Goal: Ask a question

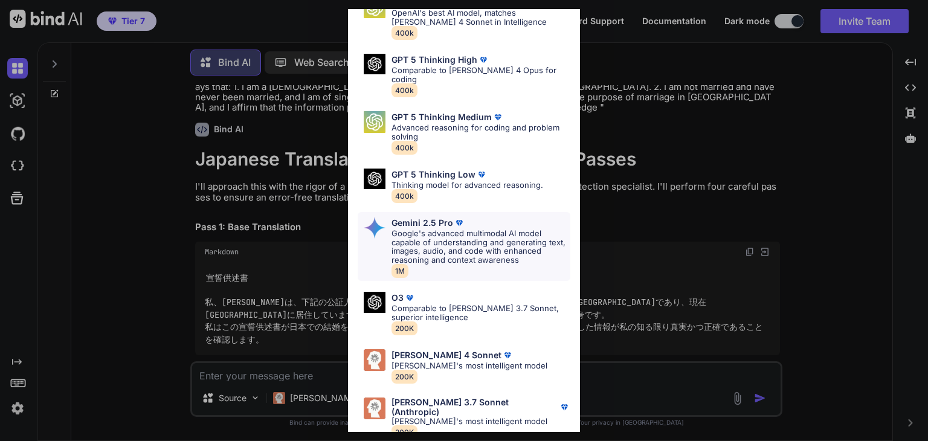
scroll to position [1351, 0]
drag, startPoint x: 443, startPoint y: 350, endPoint x: 450, endPoint y: 397, distance: 47.6
click at [448, 394] on div "GPT 5 OpenAI's best AI model, matches [PERSON_NAME] 4 Sonnet in Intelligence 40…" at bounding box center [464, 213] width 232 height 457
click at [451, 417] on p "[PERSON_NAME]'s most intelligent model" at bounding box center [481, 421] width 179 height 9
type textarea "x"
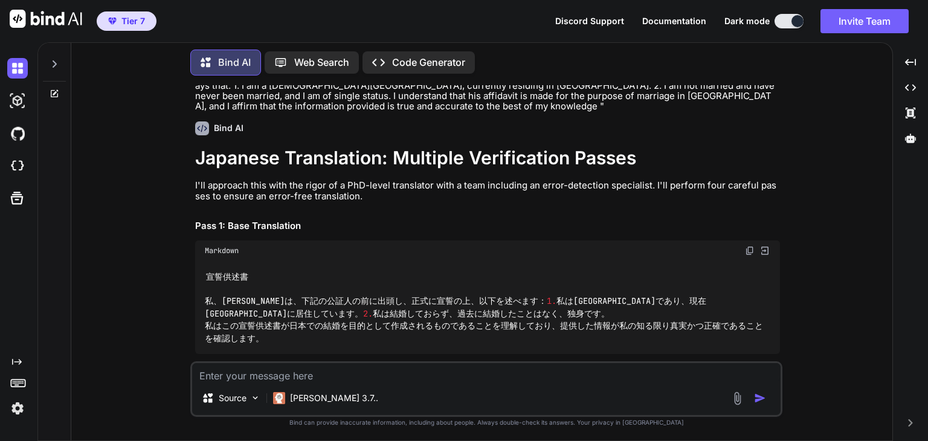
click at [355, 338] on div "宣誓供述書 私、[PERSON_NAME]は、下記の公証人の前に出頭し、正式に宣誓の上、以下を述べます： 1. 私はアメリカ合衆国市民であり、現在日本に居住し…" at bounding box center [487, 307] width 585 height 93
click at [351, 370] on textarea at bounding box center [486, 372] width 589 height 18
drag, startPoint x: 356, startPoint y: 329, endPoint x: 347, endPoint y: 369, distance: 40.9
click at [356, 330] on div "宣誓供述書 私、[PERSON_NAME]は、下記の公証人の前に出頭し、正式に宣誓の上、以下を述べます： 1. 私はアメリカ合衆国市民であり、現在日本に居住し…" at bounding box center [487, 307] width 585 height 93
click at [347, 369] on textarea at bounding box center [486, 372] width 589 height 18
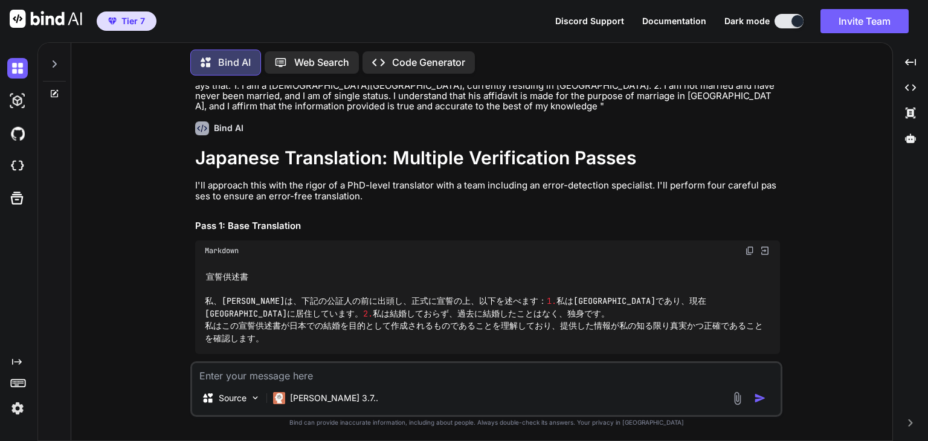
click at [348, 378] on textarea at bounding box center [486, 372] width 589 height 18
type textarea "P"
type textarea "x"
type textarea "Pl"
type textarea "x"
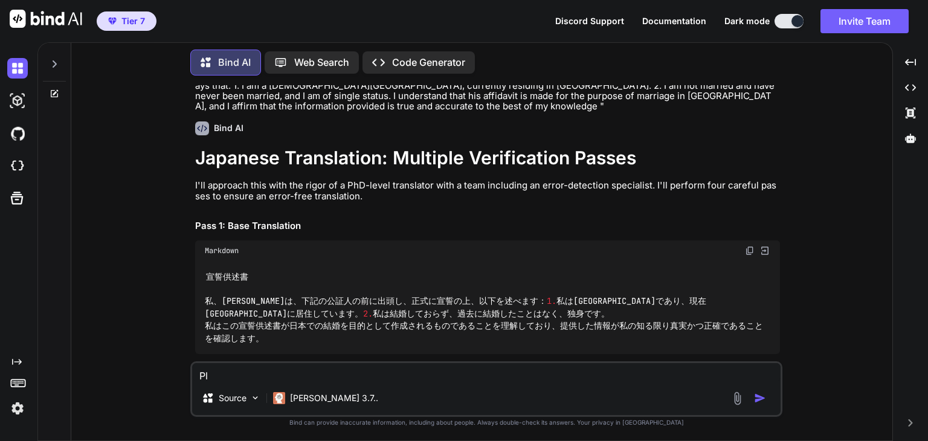
type textarea "Ple"
type textarea "x"
type textarea "Plea"
type textarea "x"
type textarea "Pleas"
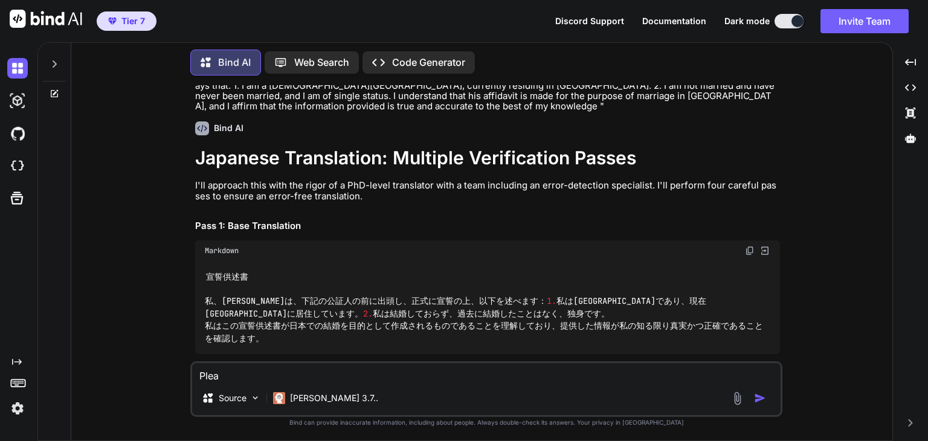
type textarea "x"
type textarea "Please"
type textarea "x"
type textarea "Please"
type textarea "x"
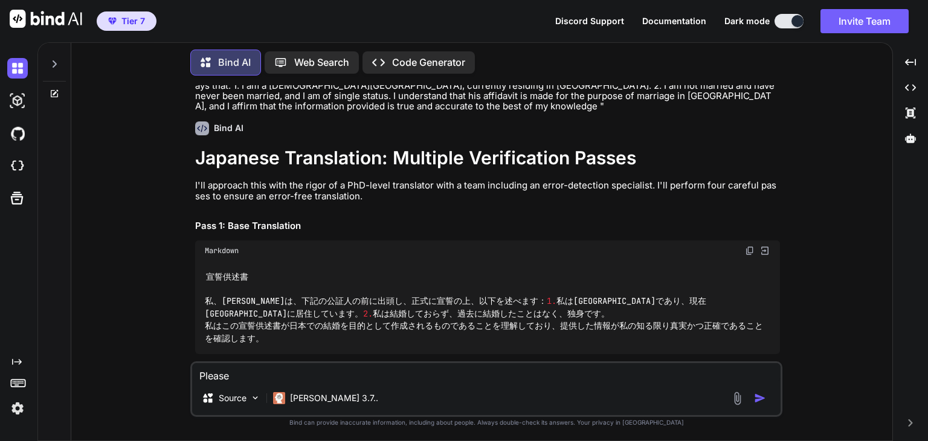
type textarea "Please d"
type textarea "x"
type textarea "Please do"
type textarea "x"
type textarea "Please do"
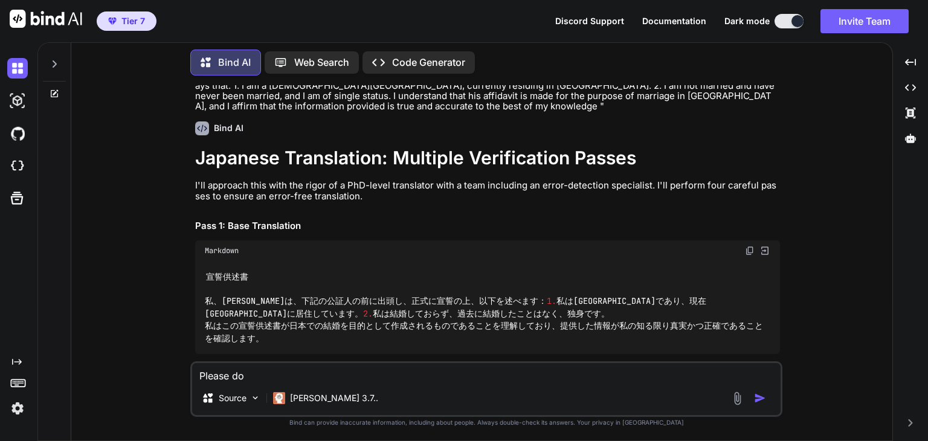
type textarea "x"
type textarea "Please do a"
type textarea "x"
type textarea "Please do a"
type textarea "x"
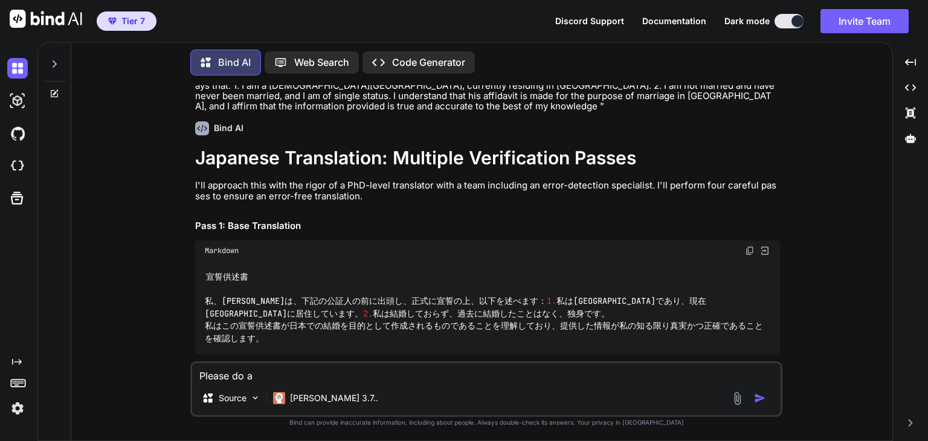
type textarea "Please do a r"
type textarea "x"
type textarea "Please do a re"
type textarea "x"
type textarea "Please do a rea"
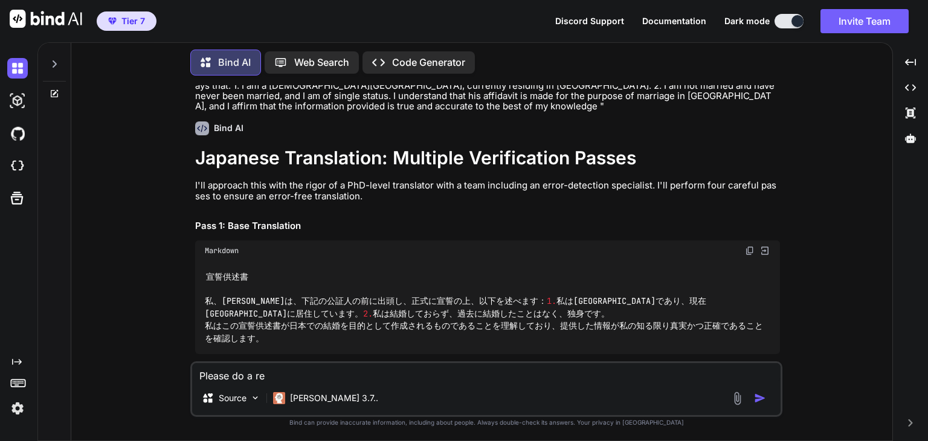
type textarea "x"
type textarea "Please do a real"
type textarea "x"
type textarea "Please do a reall"
type textarea "x"
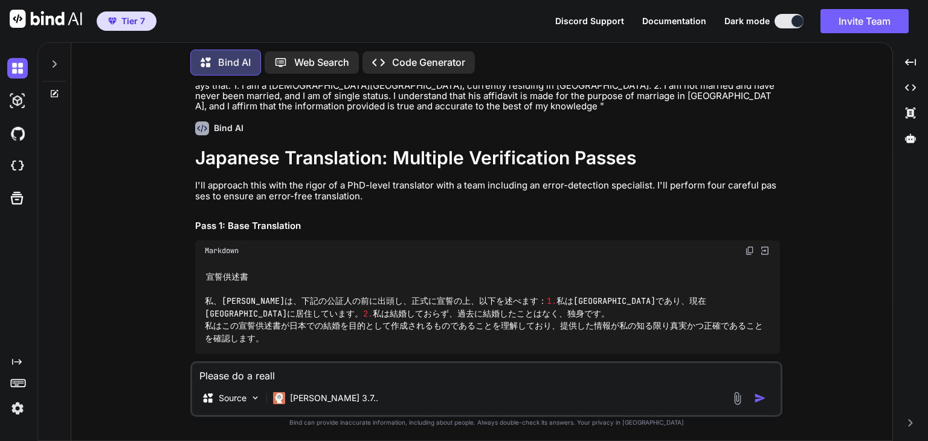
type textarea "Please do a really"
type textarea "x"
type textarea "Please do a really"
type textarea "x"
type textarea "Please do a really g"
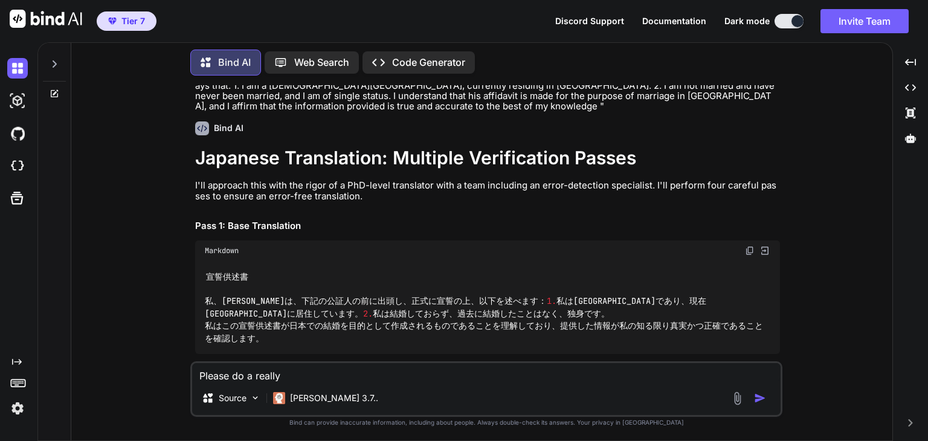
type textarea "x"
type textarea "Please do a really go"
type textarea "x"
type textarea "Please do a really [DEMOGRAPHIC_DATA]"
type textarea "x"
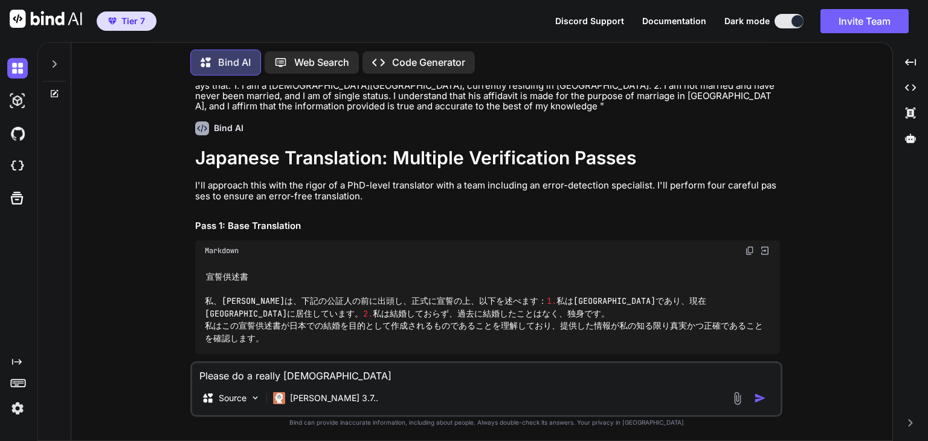
type textarea "Please do a really [DEMOGRAPHIC_DATA]"
type textarea "x"
type textarea "Please do a really [DEMOGRAPHIC_DATA]"
type textarea "x"
type textarea "Please do a really go"
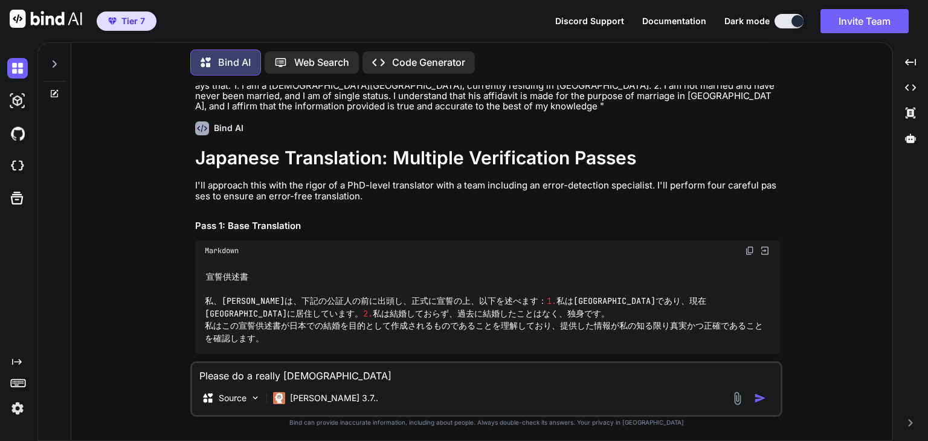
type textarea "x"
type textarea "Please do a really goi"
type textarea "x"
type textarea "Please do a really goid"
type textarea "x"
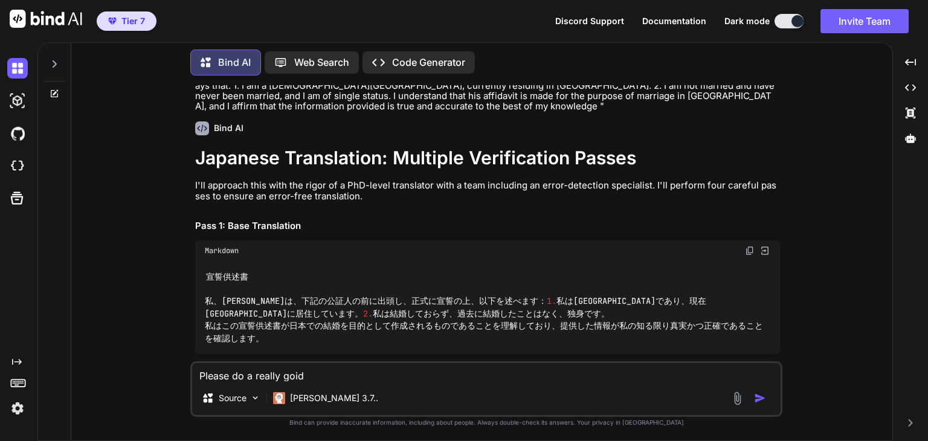
type textarea "Please do a really goid"
type textarea "x"
type textarea "Please do a really goid j"
type textarea "x"
type textarea "Please do a really goid [PERSON_NAME]"
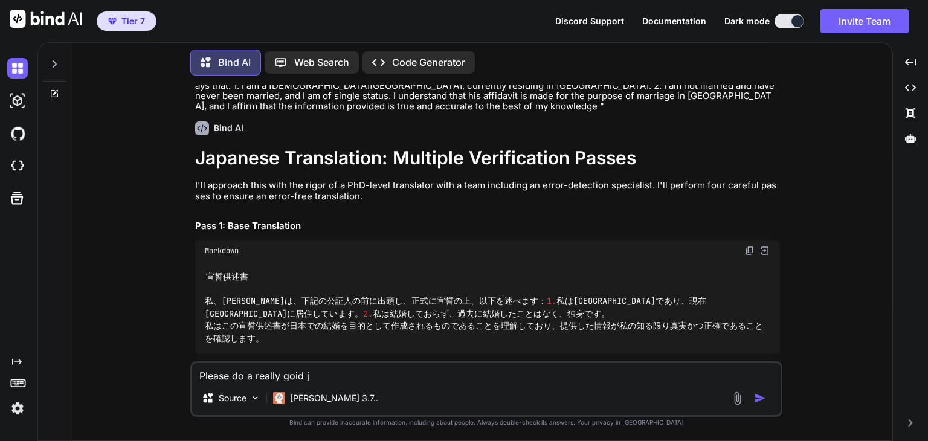
type textarea "x"
type textarea "Please do a really goid [PERSON_NAME]"
type textarea "x"
type textarea "Please do a really goid [PERSON_NAME]"
type textarea "x"
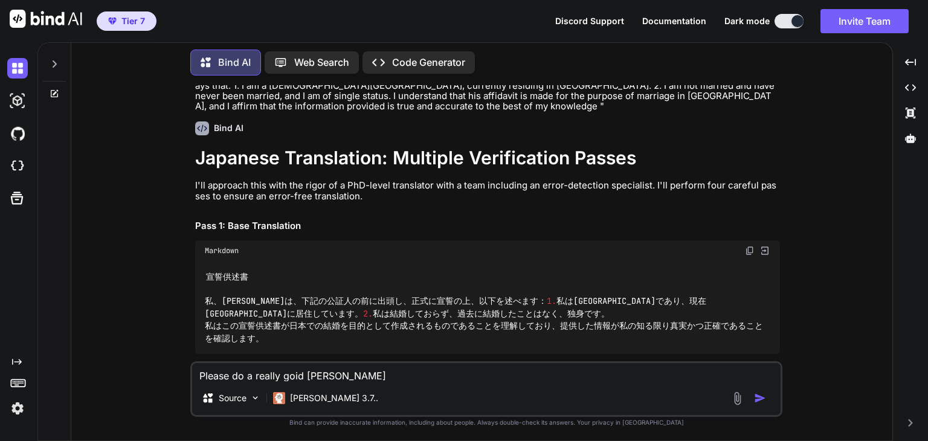
type textarea "Please do a really goid [PERSON_NAME]"
type textarea "x"
type textarea "Please do a really goid [PERSON_NAME]"
type textarea "x"
type textarea "Please do a really goid j"
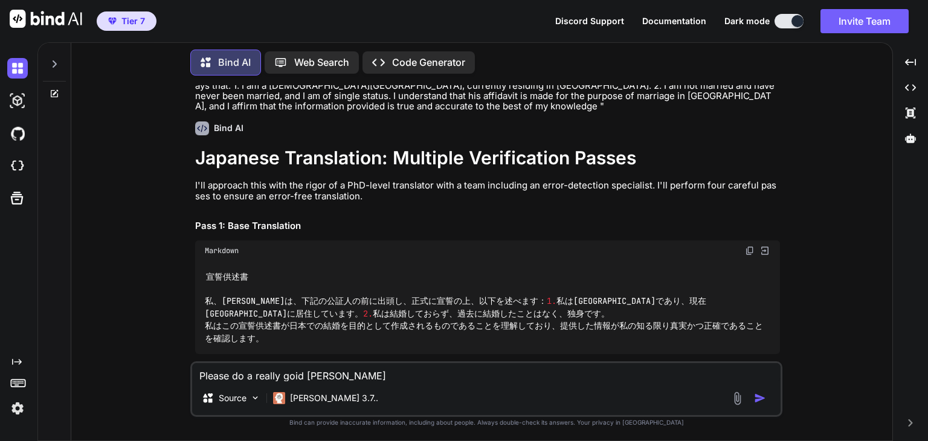
type textarea "x"
type textarea "Please do a really goid"
type textarea "x"
type textarea "Please do a really goid"
type textarea "x"
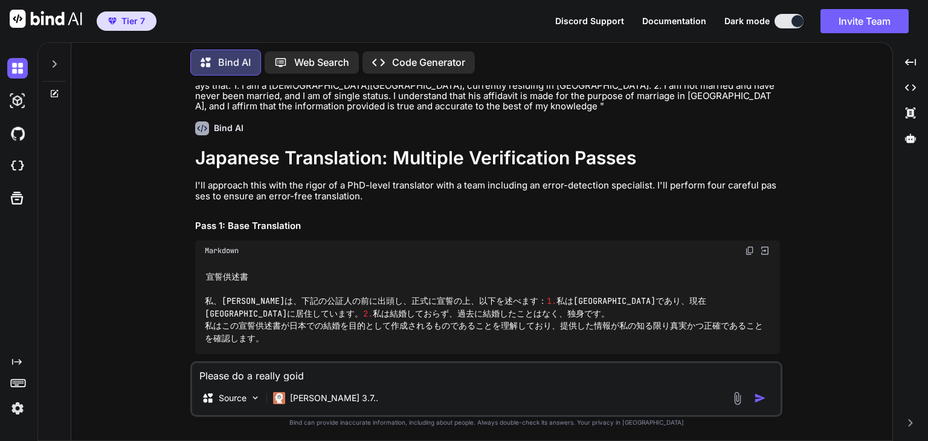
type textarea "Please do a really goi"
type textarea "x"
type textarea "Please do a really go"
type textarea "x"
type textarea "Please do a really g"
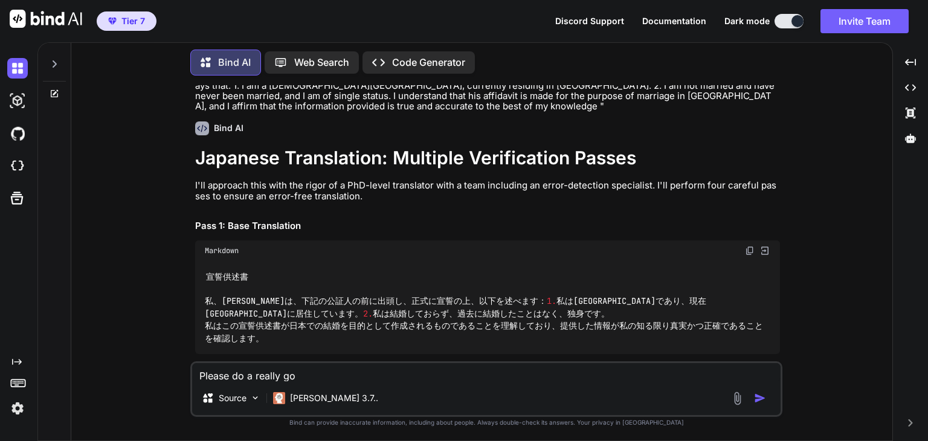
type textarea "x"
type textarea "Please do a really"
type textarea "x"
type textarea "Please do a really g"
type textarea "x"
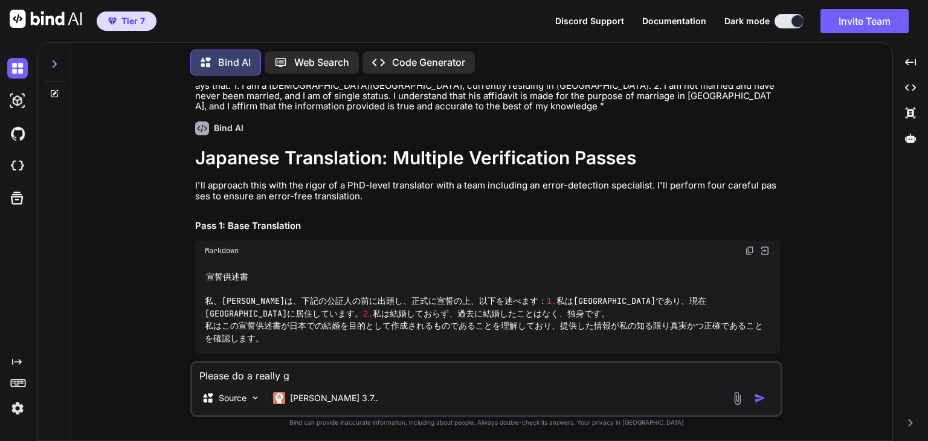
type textarea "Please do a really go"
type textarea "x"
type textarea "Please do a really goo"
type textarea "x"
type textarea "Please do a really good"
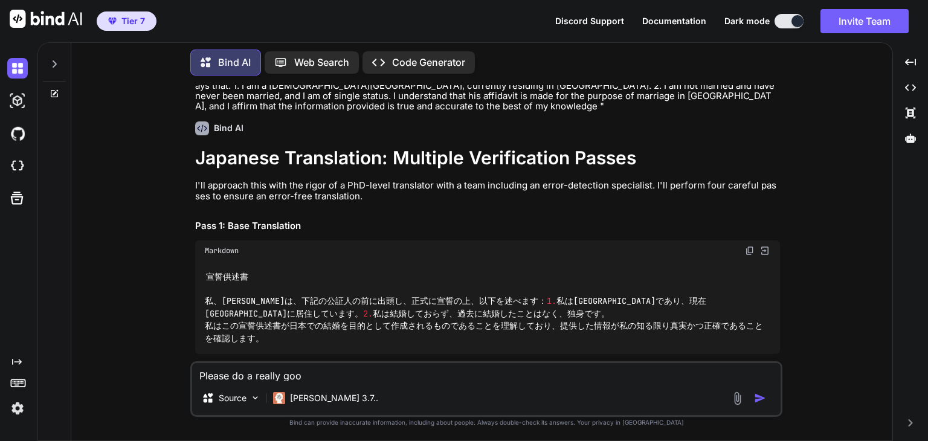
type textarea "x"
type textarea "Please do a really good"
type textarea "x"
type textarea "Please do a really good j"
type textarea "x"
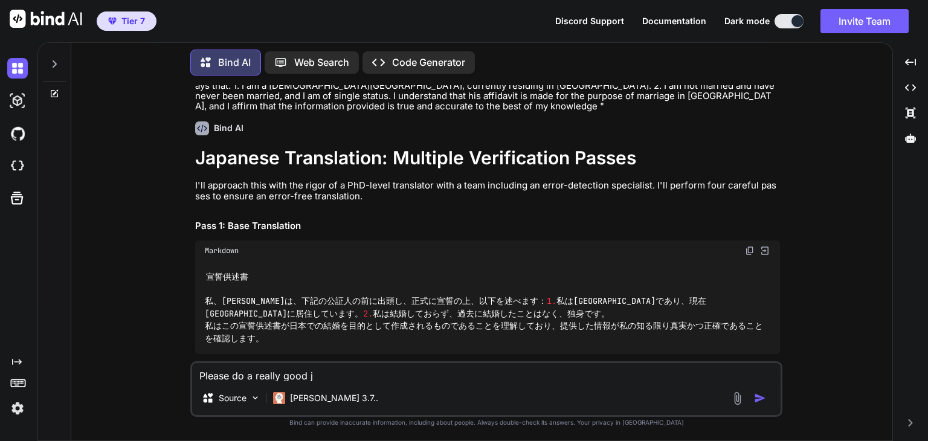
type textarea "Please do a really good jo"
type textarea "x"
type textarea "Please do a really good job"
type textarea "x"
type textarea "Please do a really good job"
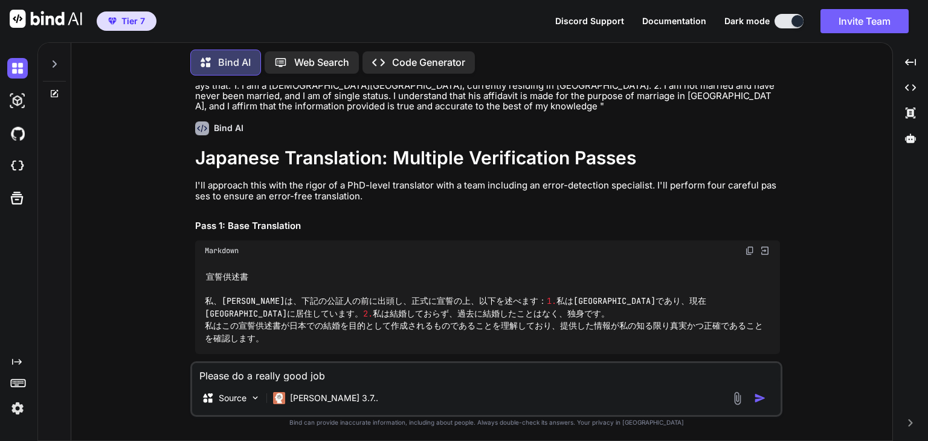
type textarea "x"
type textarea "Please do a really good job o"
type textarea "x"
type textarea "Please do a really good job o"
type textarea "x"
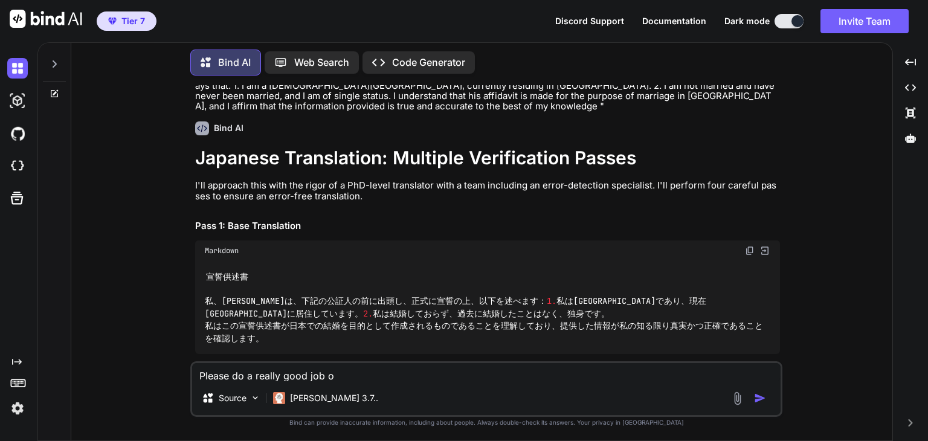
type textarea "Please do a really good job o"
type textarea "x"
type textarea "Please do a really good job of"
type textarea "x"
type textarea "Please do a really good job of"
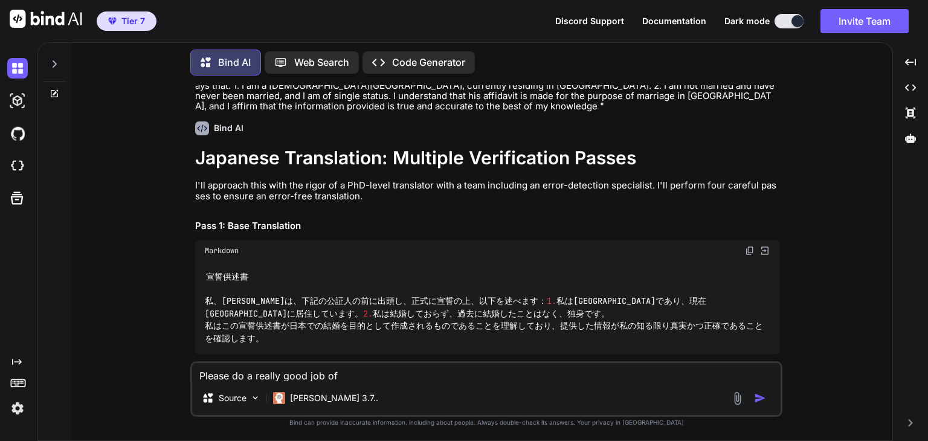
type textarea "x"
type textarea "Please do a really good job of a"
type textarea "x"
type textarea "Please do a really good job of a"
type textarea "x"
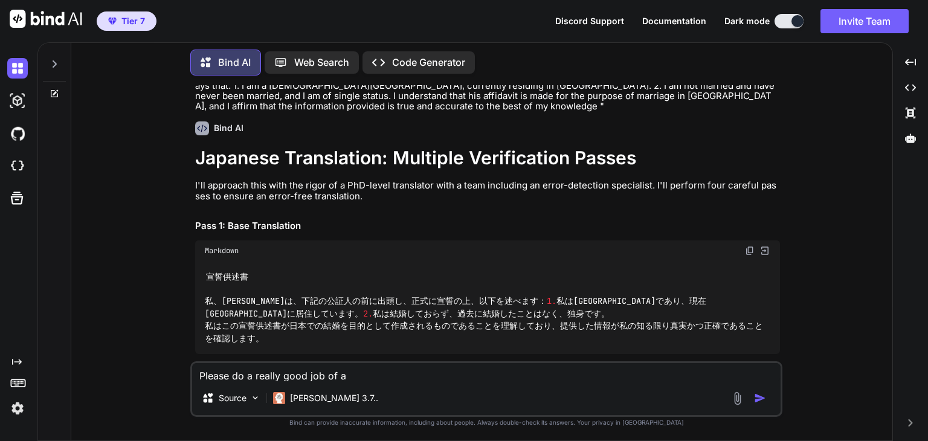
type textarea "Please do a really good job of a t"
type textarea "x"
type textarea "Please do a really good job of a te"
type textarea "x"
type textarea "Please do a really good job of a t"
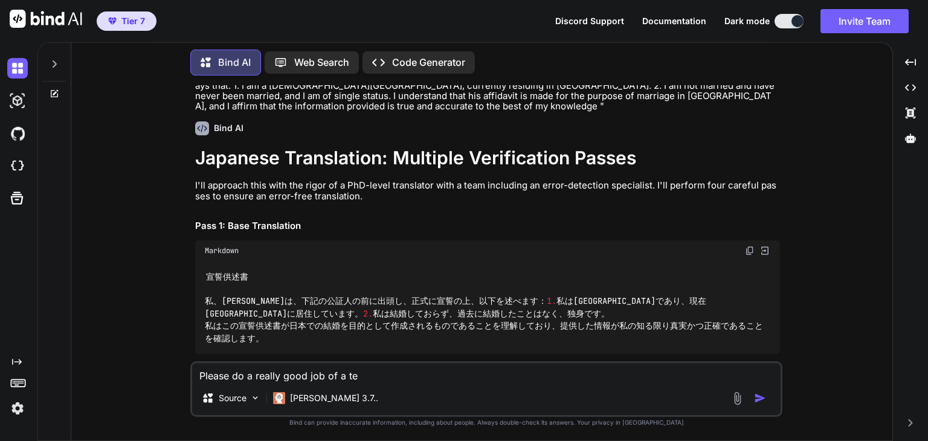
type textarea "x"
type textarea "Please do a really good job of a tr"
type textarea "x"
type textarea "Please do a really good job of a tru"
type textarea "x"
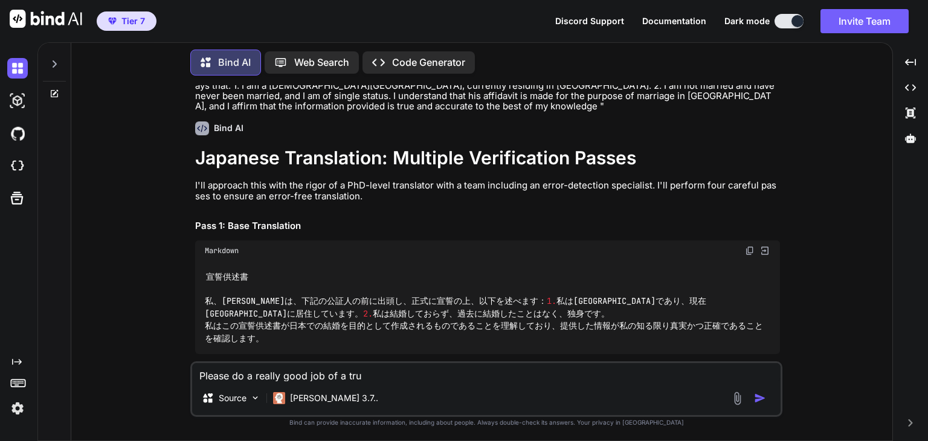
type textarea "Please do a really good job of a true"
type textarea "x"
type textarea "Please do a really good job of a true"
type textarea "x"
type textarea "Please do a really good job of a true a"
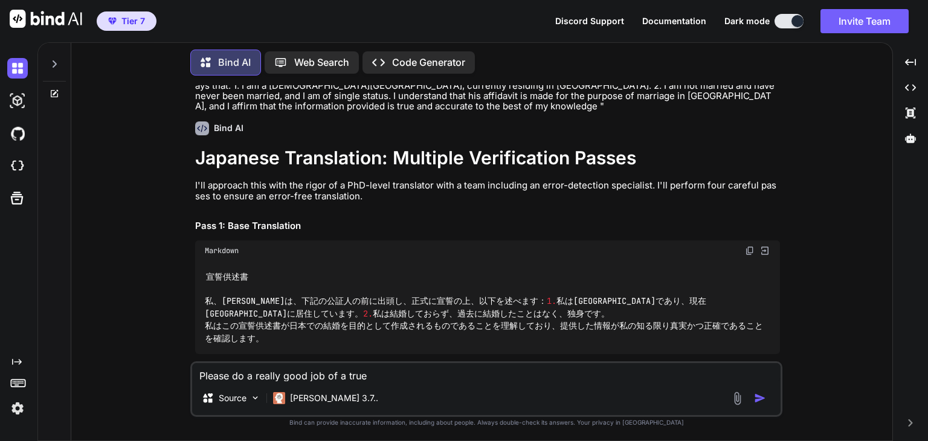
type textarea "x"
type textarea "Please do a really good job of a true an"
type textarea "x"
type textarea "Please do a really good job of a true and"
type textarea "x"
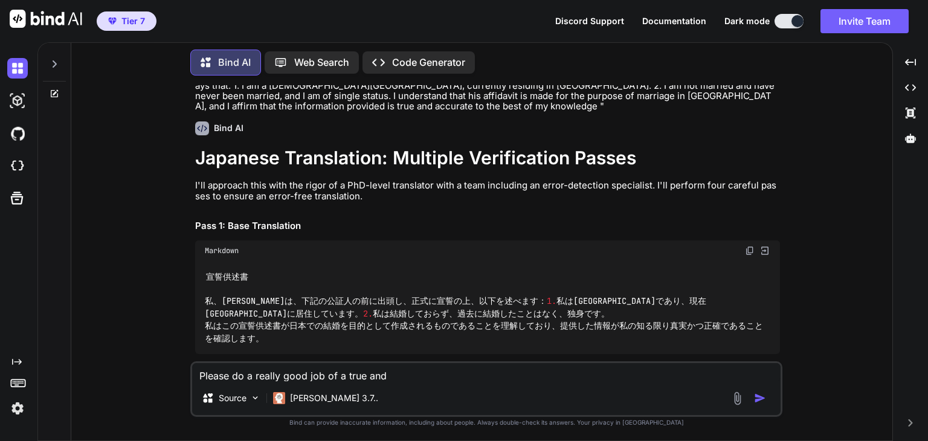
type textarea "Please do a really good job of a true and"
type textarea "x"
type textarea "Please do a really good job of a true and c"
type textarea "x"
type textarea "Please do a really good job of a true and co"
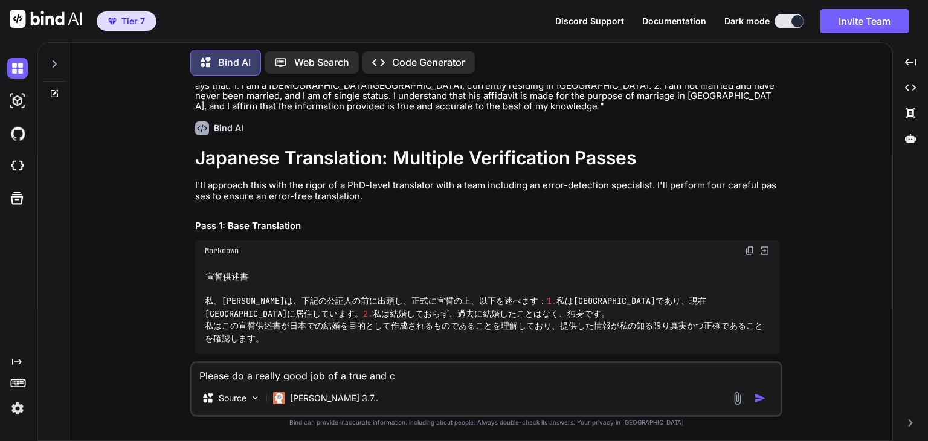
type textarea "x"
type textarea "Please do a really good job of a true and cor"
type textarea "x"
type textarea "Please do a really good job of a true and corr"
type textarea "x"
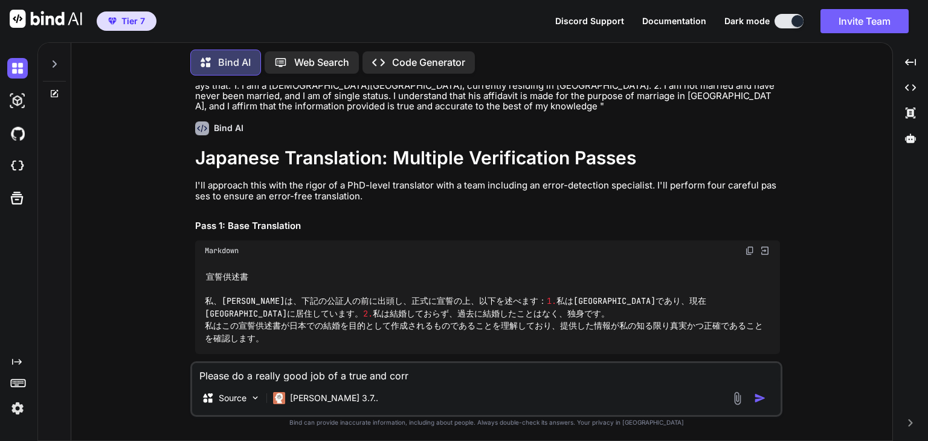
type textarea "Please do a really good job of a true and corre"
type textarea "x"
type textarea "Please do a really good job of a true and correc"
type textarea "x"
type textarea "Please do a really good job of a true and correct"
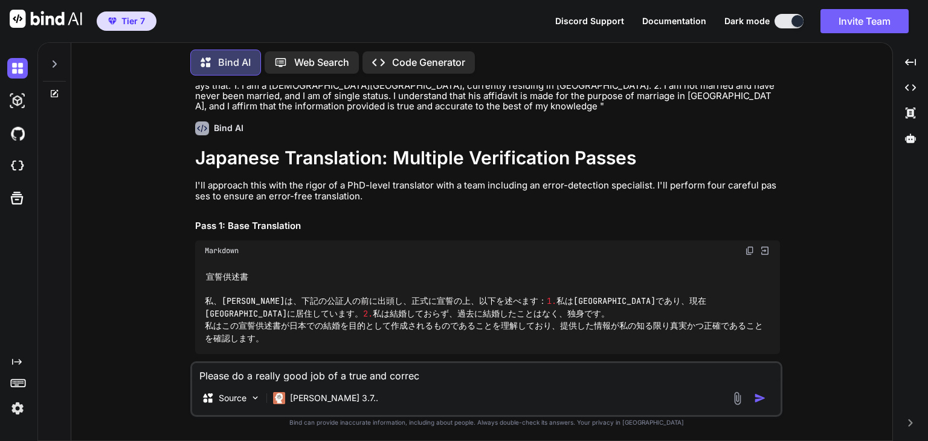
type textarea "x"
type textarea "Please do a really good job of a true and correct"
type textarea "x"
type textarea "Please do a really good job of a true and correct t"
type textarea "x"
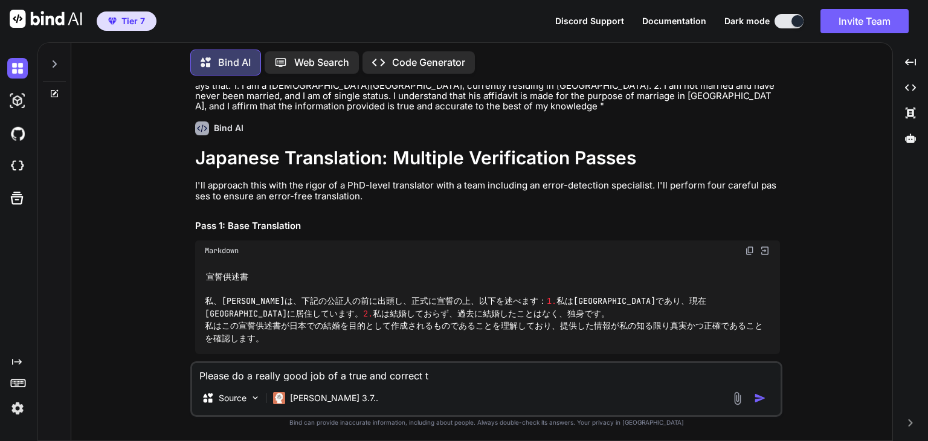
type textarea "Please do a really good job of a true and correct tr"
type textarea "x"
type textarea "Please do a really good job of a true and correct t"
type textarea "x"
type textarea "Please do a really good job of a true and correct"
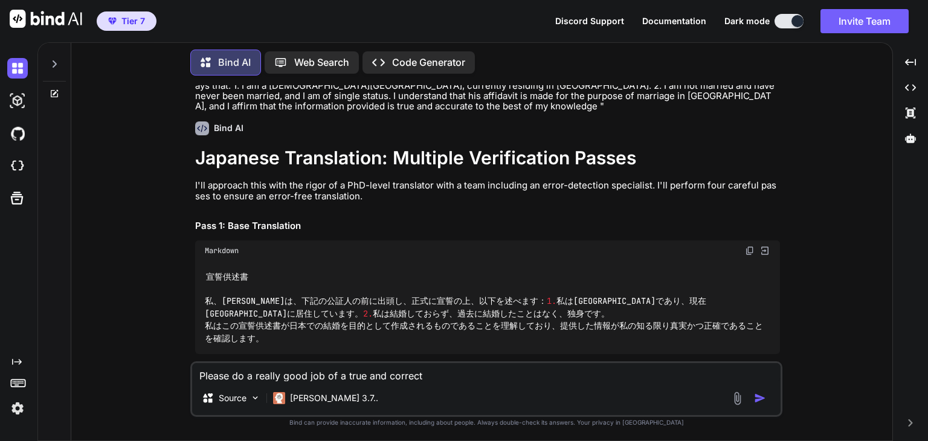
type textarea "x"
type textarea "Please do a really good job of a true and correct t"
type textarea "x"
type textarea "Please do a really good job of a true and correct"
type textarea "x"
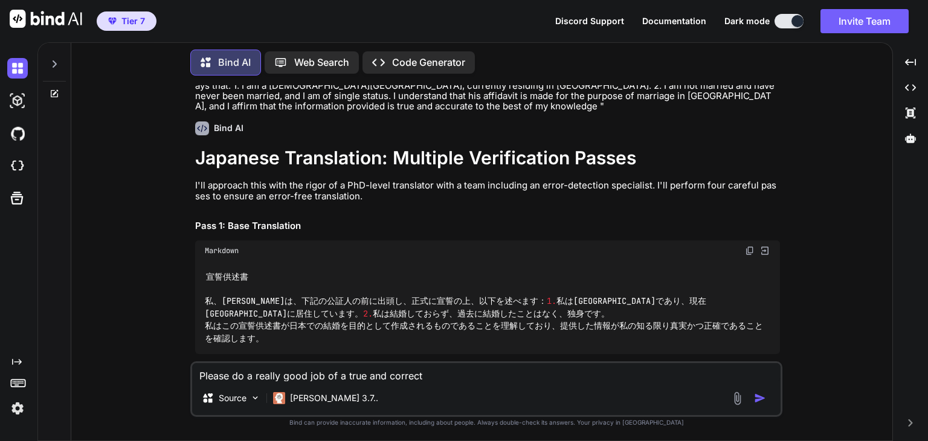
type textarea "Please do a really good job of a true and correct r"
type textarea "x"
type textarea "Please do a really good job of a true and correct re"
type textarea "x"
type textarea "Please do a really good job of a true and correct re-"
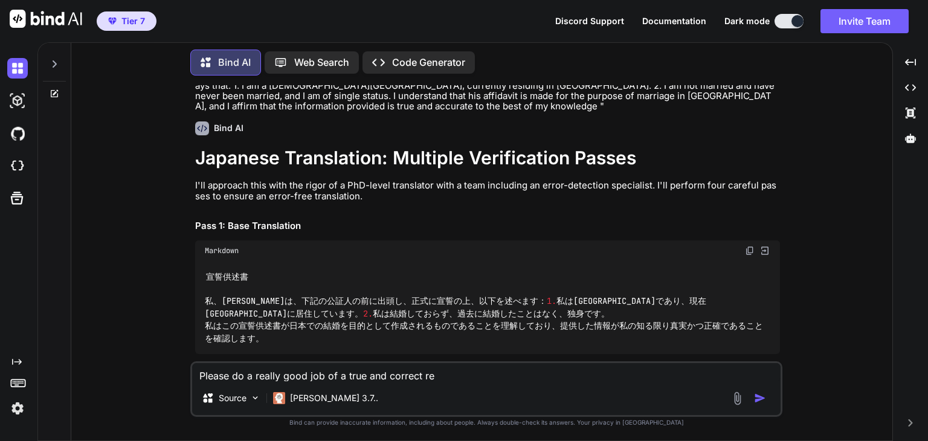
type textarea "x"
type textarea "Please do a really good job of a true and correct re-w"
type textarea "x"
type textarea "Please do a really good job of a true and correct re-wo"
type textarea "x"
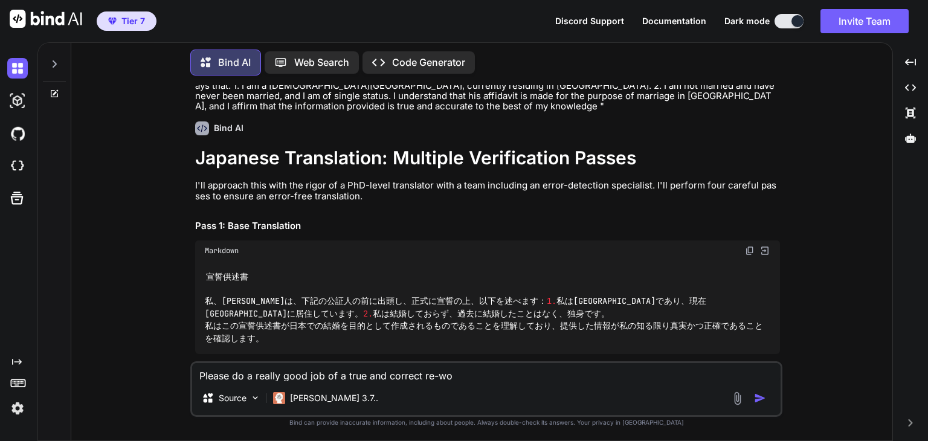
type textarea "Please do a really good job of a true and correct re-woe"
type textarea "x"
type textarea "Please do a really good job of a true and correct re-wo"
type textarea "x"
type textarea "Please do a really good job of a true and correct re-wor"
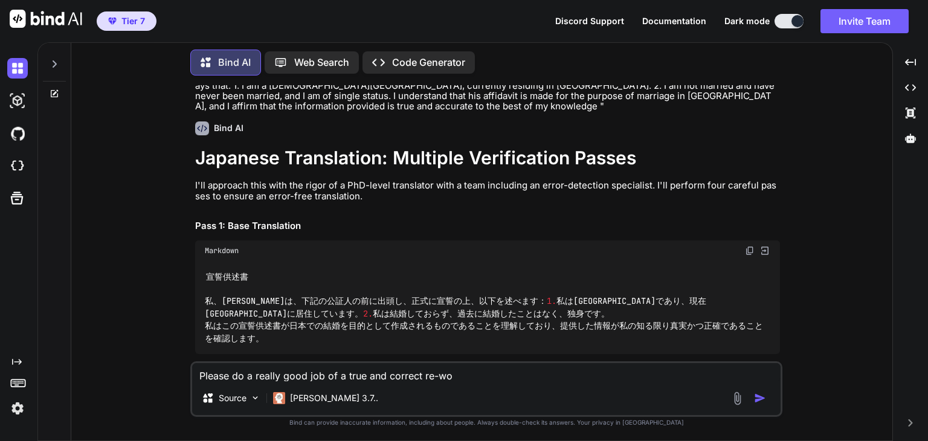
type textarea "x"
type textarea "Please do a really good job of a true and correct re-word"
type textarea "x"
type textarea "Please do a really good job of a true and correct re-wordi"
type textarea "x"
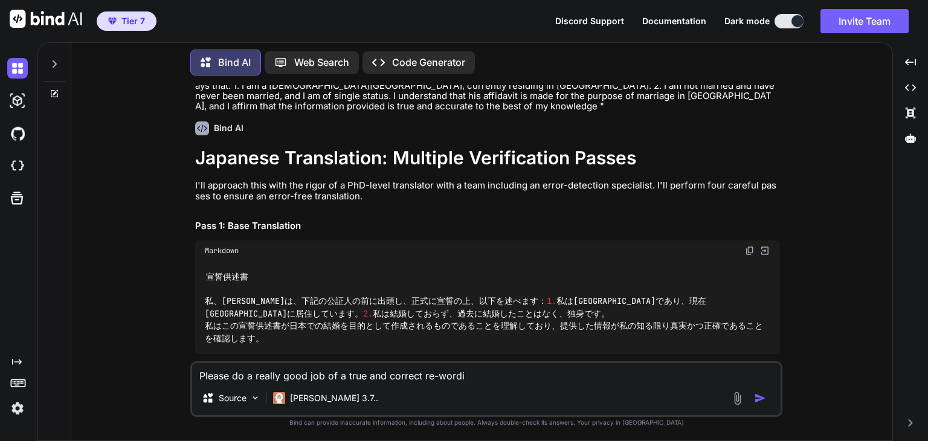
type textarea "Please do a really good job of a true and correct re-wordin"
type textarea "x"
type textarea "Please do a really good job of a true and correct re-wording"
type textarea "x"
type textarea "Please do a really good job of a true and correct re-wording"
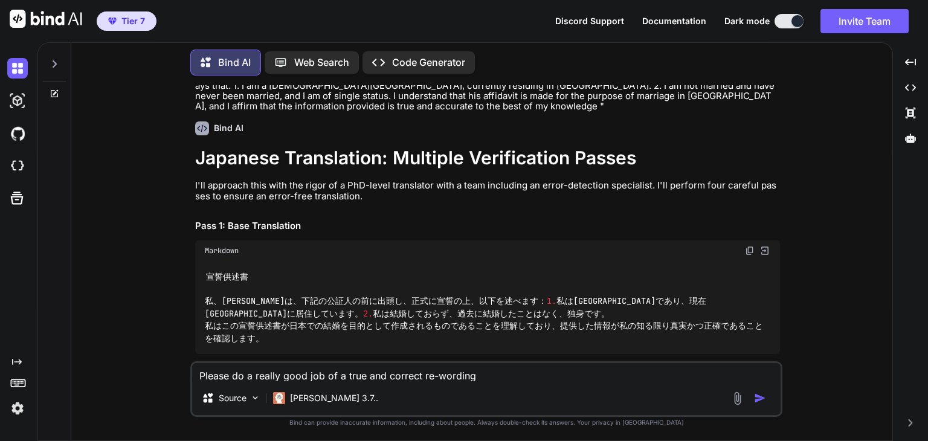
type textarea "x"
type textarea "Please do a really good job of a true and correct re-wording t"
type textarea "x"
type textarea "Please do a really good job of a true and correct re-wording to"
type textarea "x"
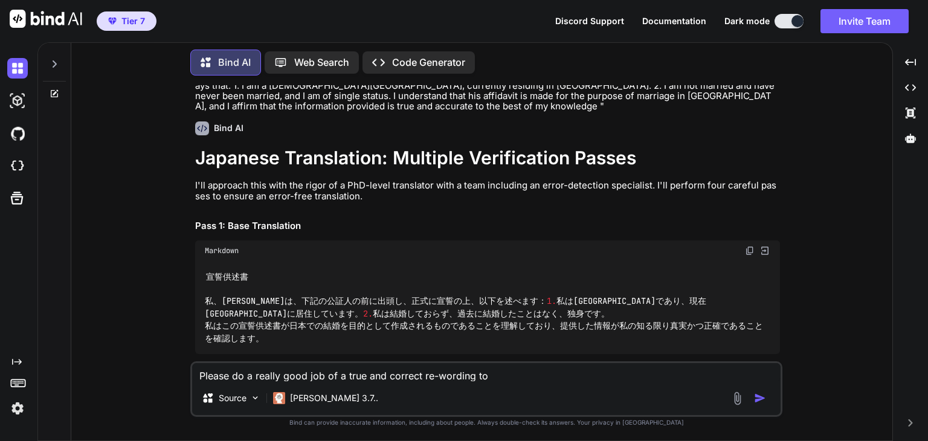
type textarea "Please do a really good job of a true and correct re-wording to"
type textarea "x"
type textarea "Please do a really good job of a true and correct re-wording to m"
type textarea "x"
type textarea "Please do a really good job of a true and correct re-wording to ma"
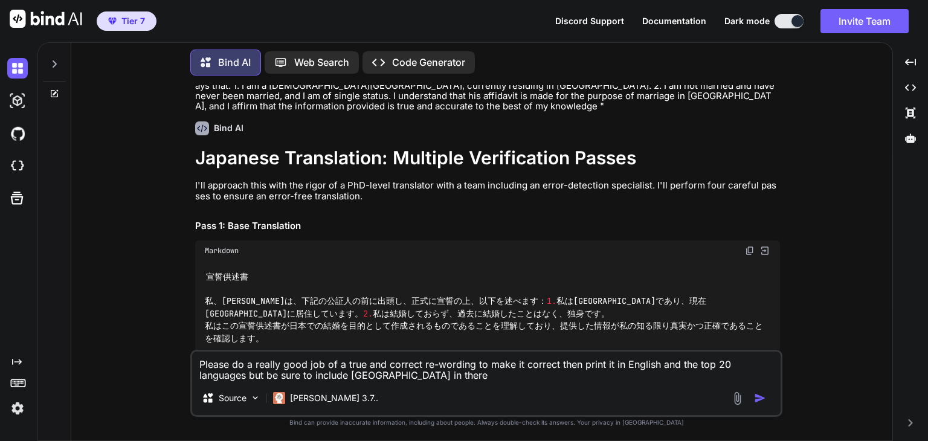
click at [447, 373] on textarea "Please do a really good job of a true and correct re-wording to make it correct…" at bounding box center [486, 367] width 589 height 30
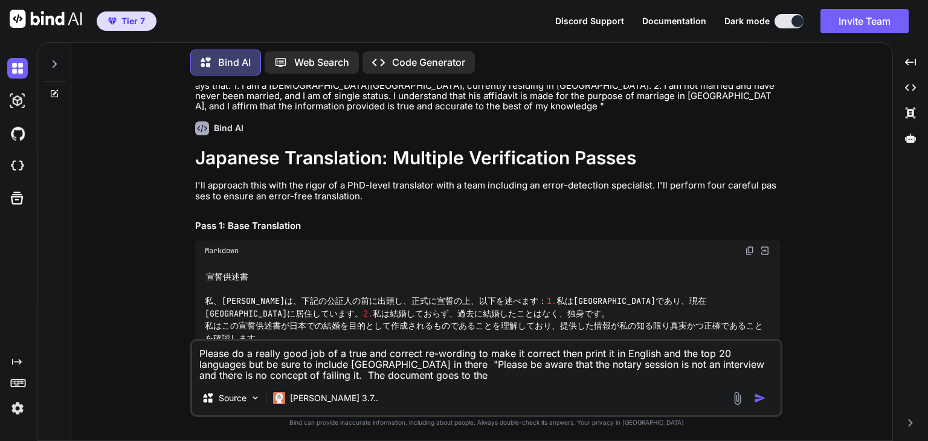
paste textarea "government in the [GEOGRAPHIC_DATA]"
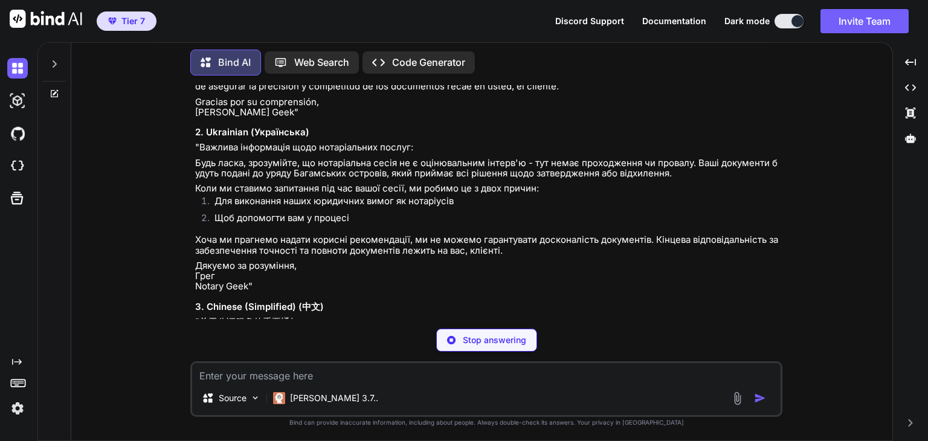
scroll to position [2567, 0]
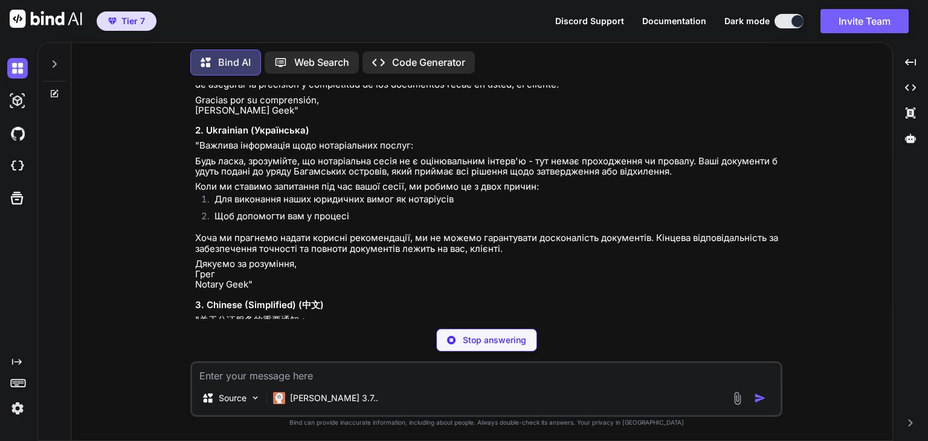
click at [477, 343] on p "Stop answering" at bounding box center [494, 340] width 63 height 12
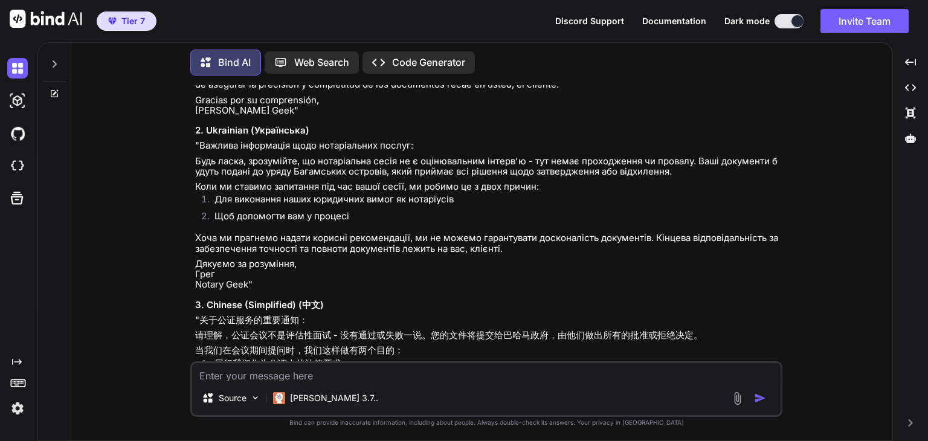
click at [462, 377] on textarea at bounding box center [486, 372] width 589 height 18
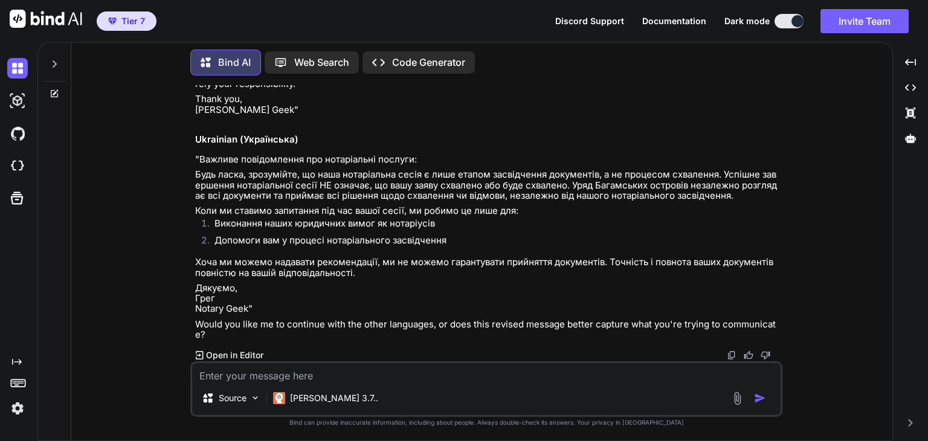
scroll to position [3730, 0]
click at [398, 380] on textarea at bounding box center [486, 372] width 589 height 18
click at [399, 377] on textarea at bounding box center [486, 372] width 589 height 18
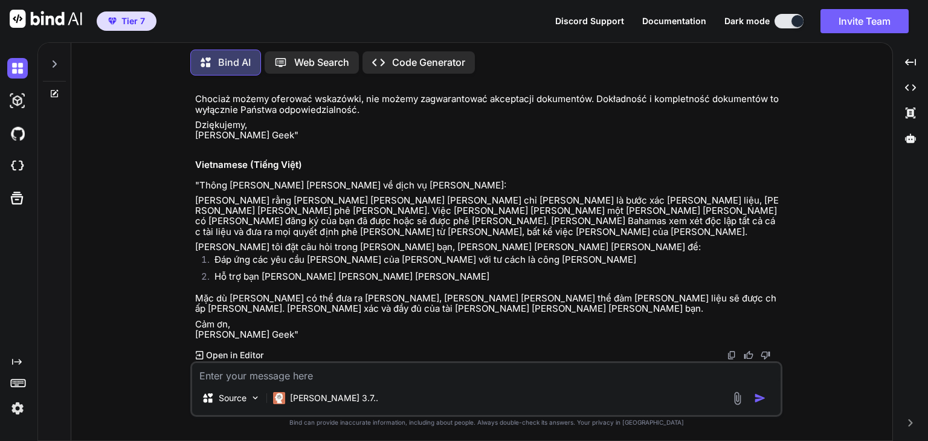
scroll to position [7225, 0]
click at [729, 357] on img at bounding box center [732, 356] width 10 height 10
click at [300, 201] on p "[PERSON_NAME] rằng [PERSON_NAME] [PERSON_NAME] [PERSON_NAME] chỉ [PERSON_NAME] …" at bounding box center [487, 216] width 585 height 42
paste textarea "Loremipsu Dolors Ametc Adipis Elitsedd: Eiusmo temporinci utla etd magnaa enima…"
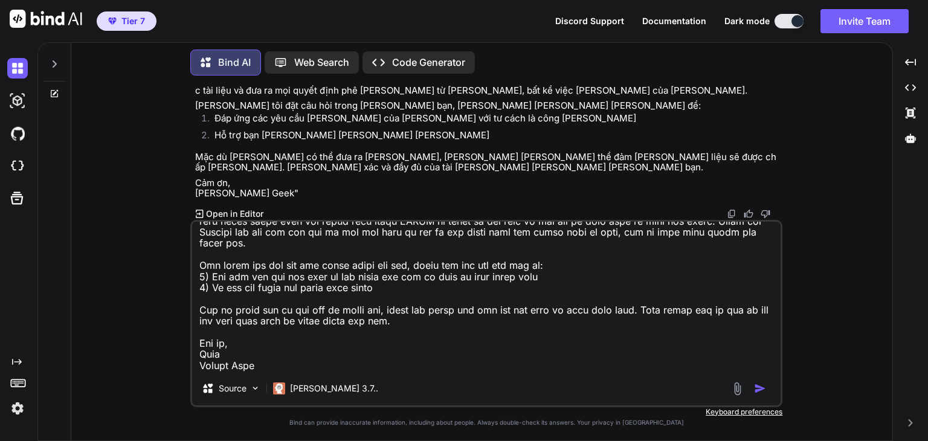
click at [305, 343] on textarea at bounding box center [486, 297] width 589 height 150
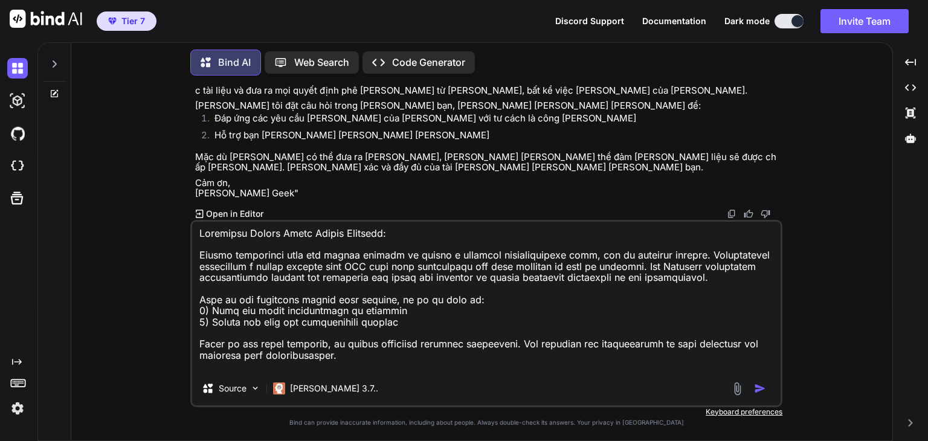
scroll to position [0, 0]
click at [324, 274] on textarea at bounding box center [486, 297] width 589 height 150
click at [305, 263] on textarea at bounding box center [486, 297] width 589 height 150
drag, startPoint x: 203, startPoint y: 235, endPoint x: 330, endPoint y: 321, distance: 153.2
click at [330, 321] on textarea at bounding box center [486, 297] width 589 height 150
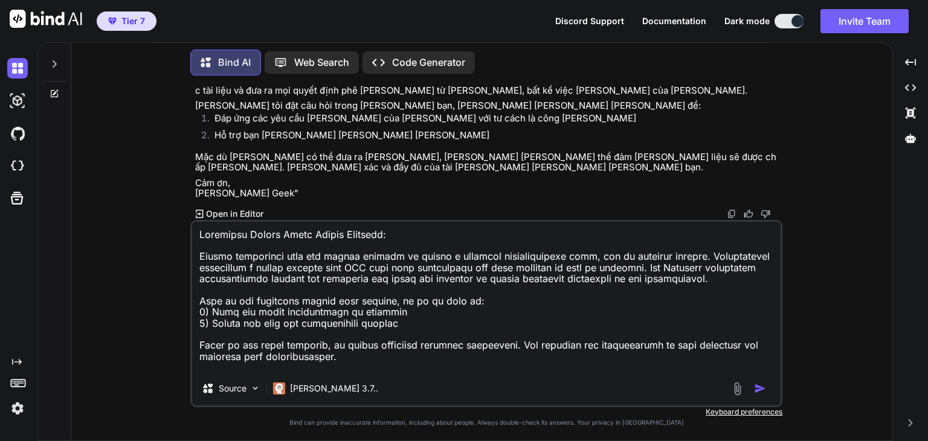
scroll to position [7366, 0]
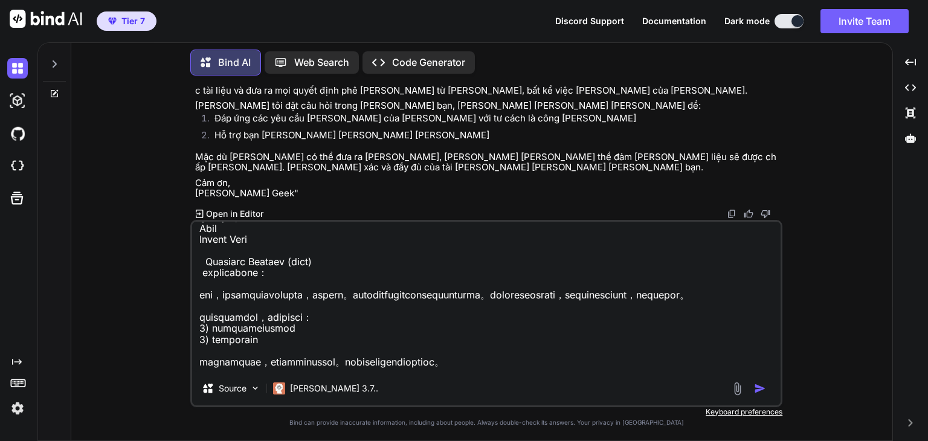
click at [373, 259] on textarea at bounding box center [486, 297] width 589 height 150
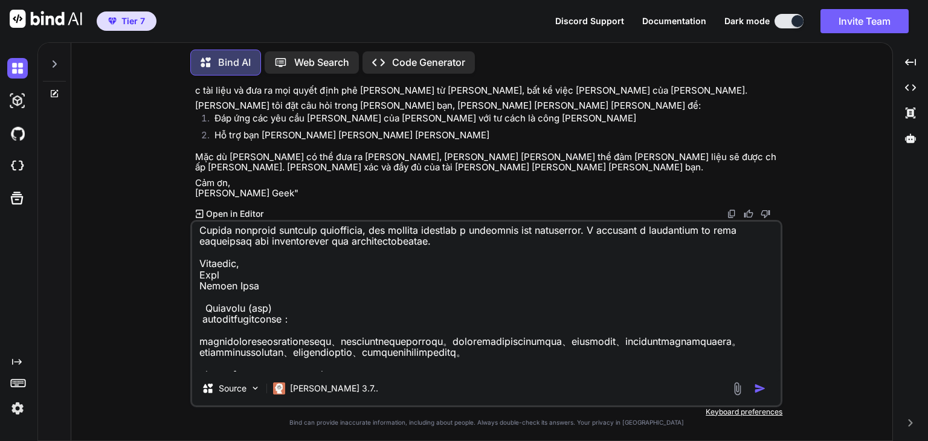
click at [387, 267] on textarea at bounding box center [486, 297] width 589 height 150
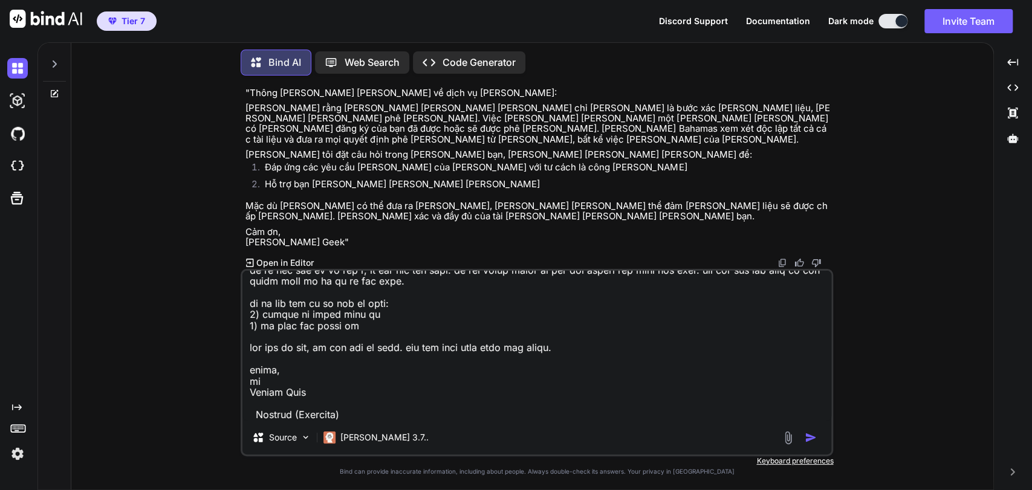
scroll to position [7317, 0]
click at [452, 296] on textarea at bounding box center [536, 346] width 589 height 150
click at [454, 314] on textarea at bounding box center [536, 346] width 589 height 150
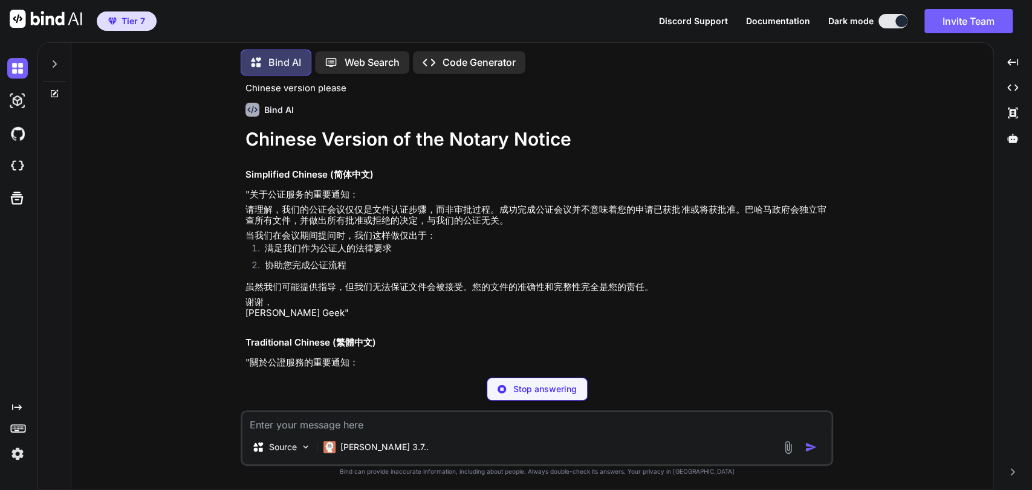
click at [391, 421] on textarea at bounding box center [536, 421] width 589 height 18
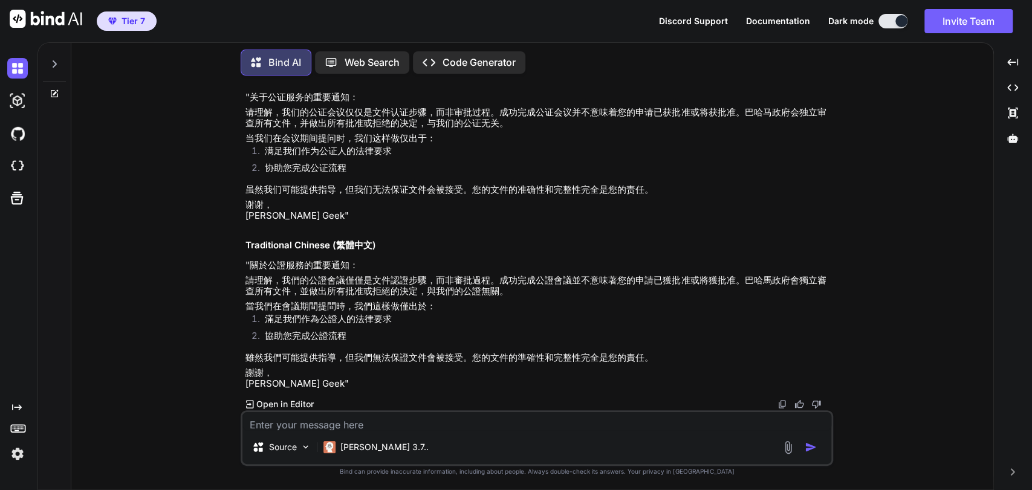
scroll to position [7650, 0]
drag, startPoint x: 326, startPoint y: 235, endPoint x: 244, endPoint y: 228, distance: 82.5
click at [244, 228] on div "You DOes [US_STATE] require witnesses on a pOA ? Bind AI For a Power of Attorne…" at bounding box center [538, 247] width 590 height 325
copy h2 "Traditional Chines"
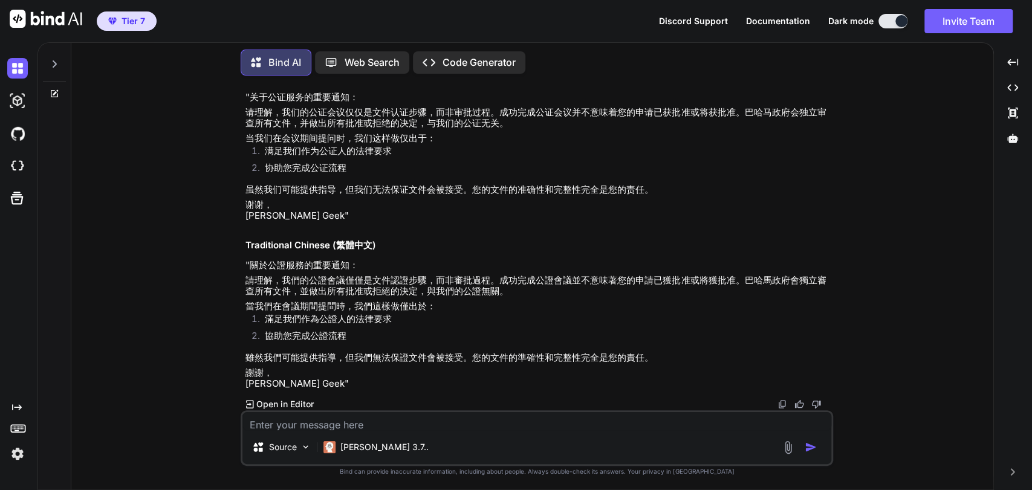
drag, startPoint x: 293, startPoint y: 253, endPoint x: 244, endPoint y: 257, distance: 49.2
click at [244, 259] on div "You DOes [US_STATE] require witnesses on a pOA ? Bind AI For a Power of Attorne…" at bounding box center [538, 247] width 590 height 325
copy h2 "Simplified"
click at [358, 179] on li "协助您完成公证流程" at bounding box center [542, 171] width 575 height 17
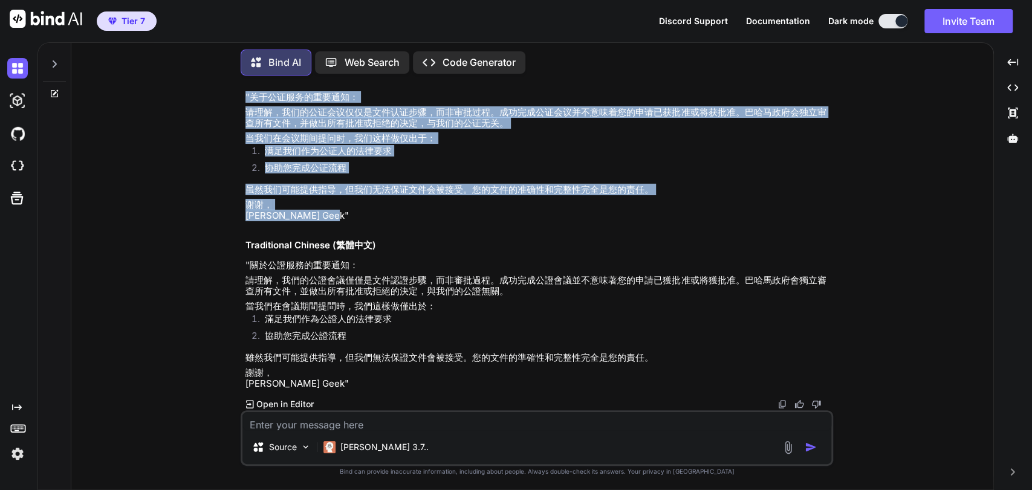
drag, startPoint x: 311, startPoint y: 274, endPoint x: 242, endPoint y: 122, distance: 166.6
click at [243, 122] on div "You DOes [US_STATE] require witnesses on a pOA ? Bind AI For a Power of Attorne…" at bounding box center [538, 247] width 590 height 325
copy div "Simplified Chinese (简体中文) "关于公证服务的重要通知： 请理解，我们的公证会议仅仅是文件认证步骤，而非审批过程。成功完成公证会议并不意…"
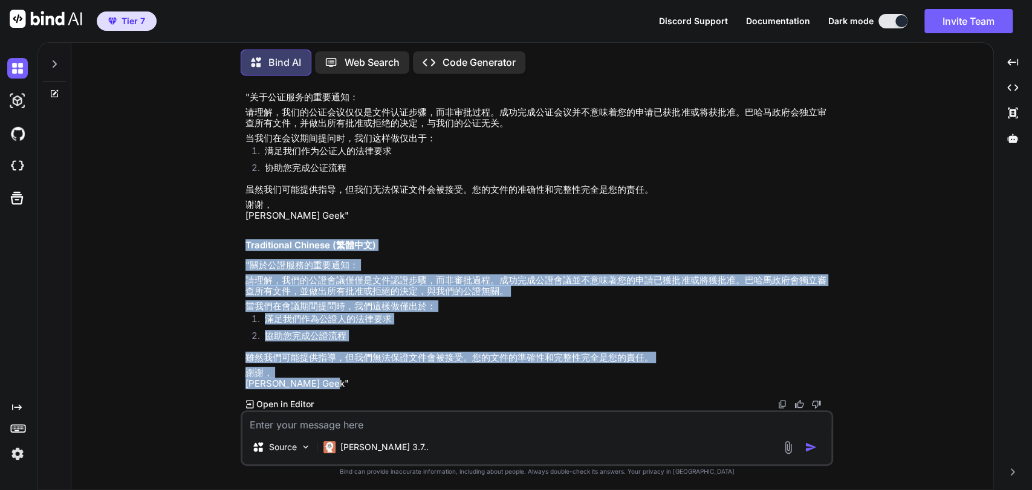
drag, startPoint x: 342, startPoint y: 386, endPoint x: 236, endPoint y: 228, distance: 189.4
click at [236, 228] on div "You DOes [US_STATE] require witnesses on a pOA ? Bind AI For a Power of Attorne…" at bounding box center [537, 287] width 912 height 404
copy div "Traditional Chinese (繁體中文) "關於公證服務的重要通知： 請理解，我們的公證會議僅僅是文件認證步驟，而非審批過程。成功完成公證會議並不…"
